Goal: Information Seeking & Learning: Learn about a topic

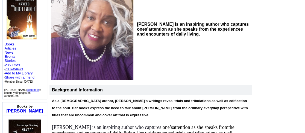
scroll to position [74, 0]
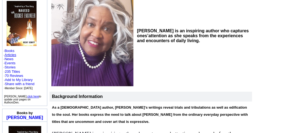
click at [14, 53] on link "Articles" at bounding box center [11, 55] width 12 height 4
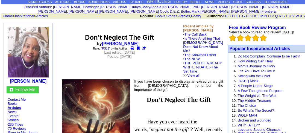
scroll to position [49, 0]
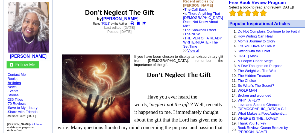
click at [199, 52] on link "View all" at bounding box center [193, 50] width 12 height 4
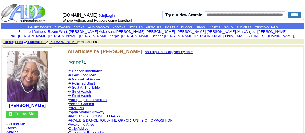
click at [79, 74] on link "A Few Good Men" at bounding box center [82, 75] width 27 height 4
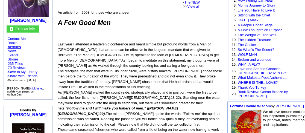
scroll to position [99, 0]
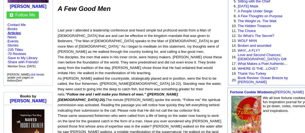
drag, startPoint x: 87, startPoint y: 12, endPoint x: 114, endPoint y: 26, distance: 31.3
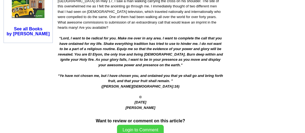
scroll to position [472, 0]
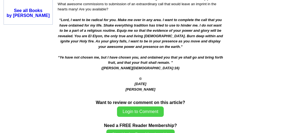
drag, startPoint x: 98, startPoint y: 17, endPoint x: 161, endPoint y: 88, distance: 95.8
copy td "L Ips Dolo Sit Amet cons A elitsedd e temporinci utlaboreet dol magna aliqua en…"
